Goal: Check status: Check status

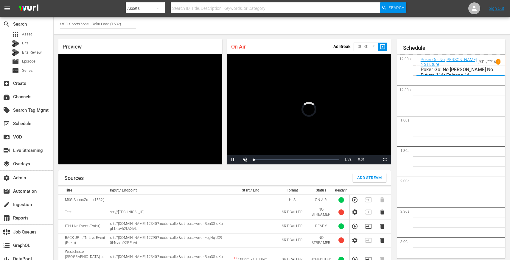
scroll to position [24, 0]
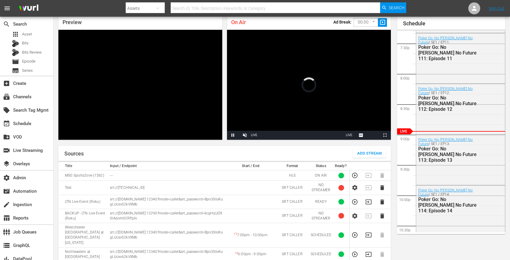
click at [58, 81] on div "Preview Video Player is loading. Play Unmute Current Time 0:00 / Duration -:- L…" at bounding box center [140, 78] width 169 height 130
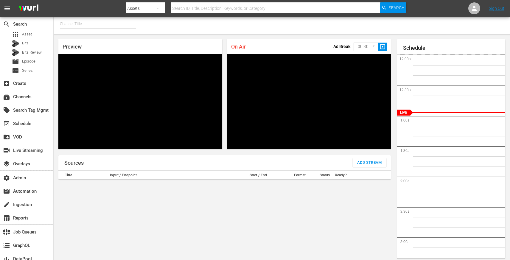
type input "MSG SportsZone (1386)"
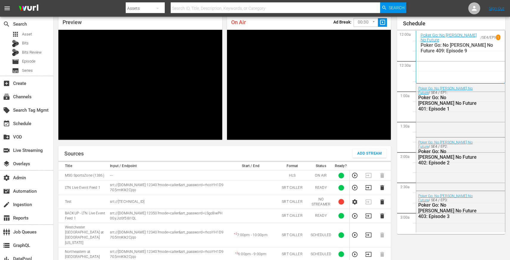
scroll to position [1173, 0]
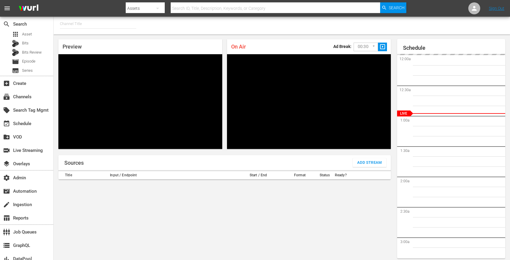
type input "MSG SportsZone - Roku Feed (1582)"
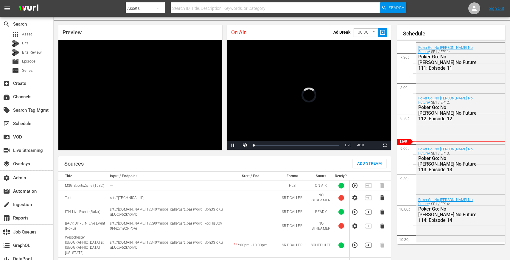
scroll to position [24, 0]
